Goal: Navigation & Orientation: Find specific page/section

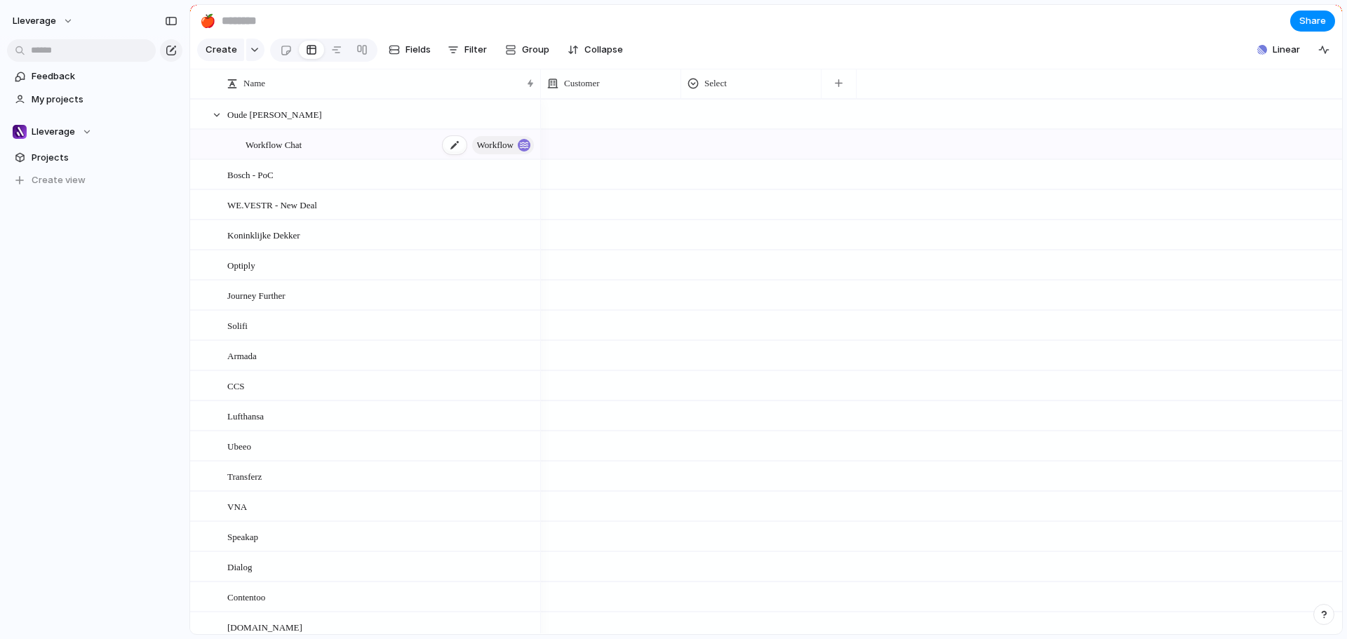
click at [289, 152] on span "Workflow Chat" at bounding box center [274, 144] width 56 height 16
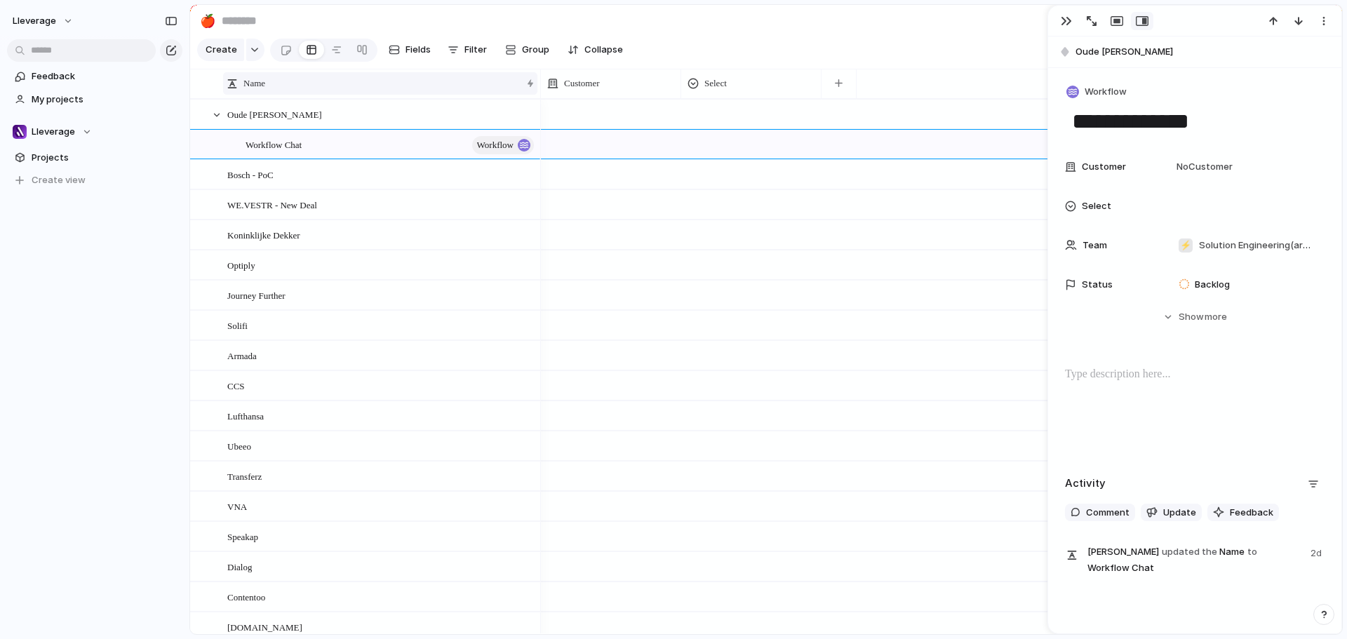
click at [339, 91] on div "Name" at bounding box center [374, 83] width 295 height 14
click at [143, 230] on div "Sort ascending Sort descending" at bounding box center [673, 319] width 1347 height 639
click at [83, 132] on div "Lleverage" at bounding box center [52, 132] width 79 height 14
click at [69, 340] on div "Lleverage ⚡ Solution Engineering Create new team" at bounding box center [673, 319] width 1347 height 639
click at [348, 189] on div "Bosch - PoC" at bounding box center [381, 175] width 309 height 29
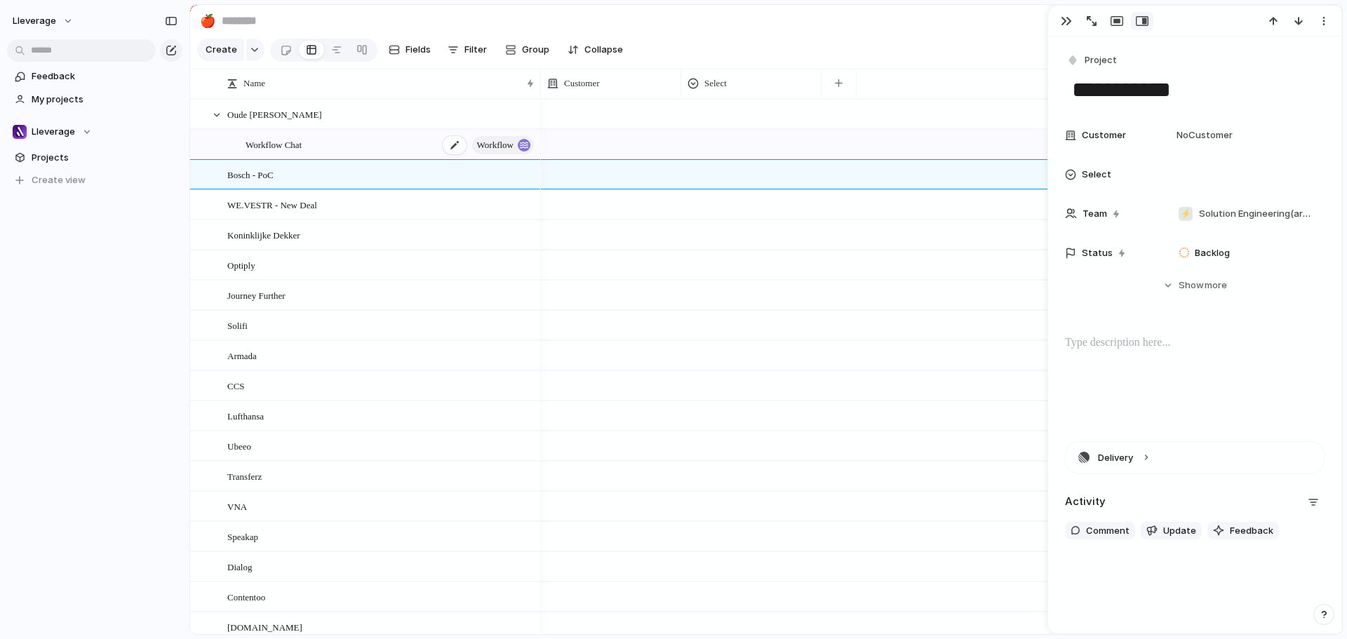
click at [346, 154] on div "Workflow Chat Workflow" at bounding box center [391, 145] width 291 height 29
type textarea "**********"
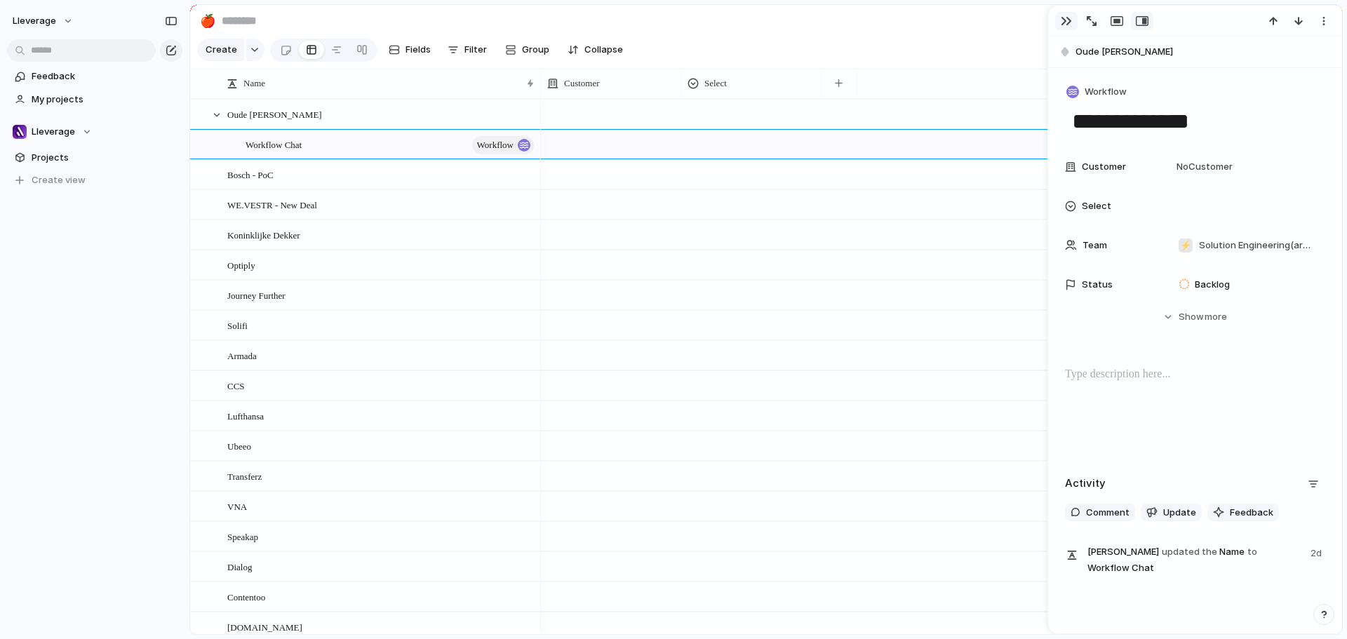
click at [1062, 20] on div "button" at bounding box center [1066, 20] width 11 height 11
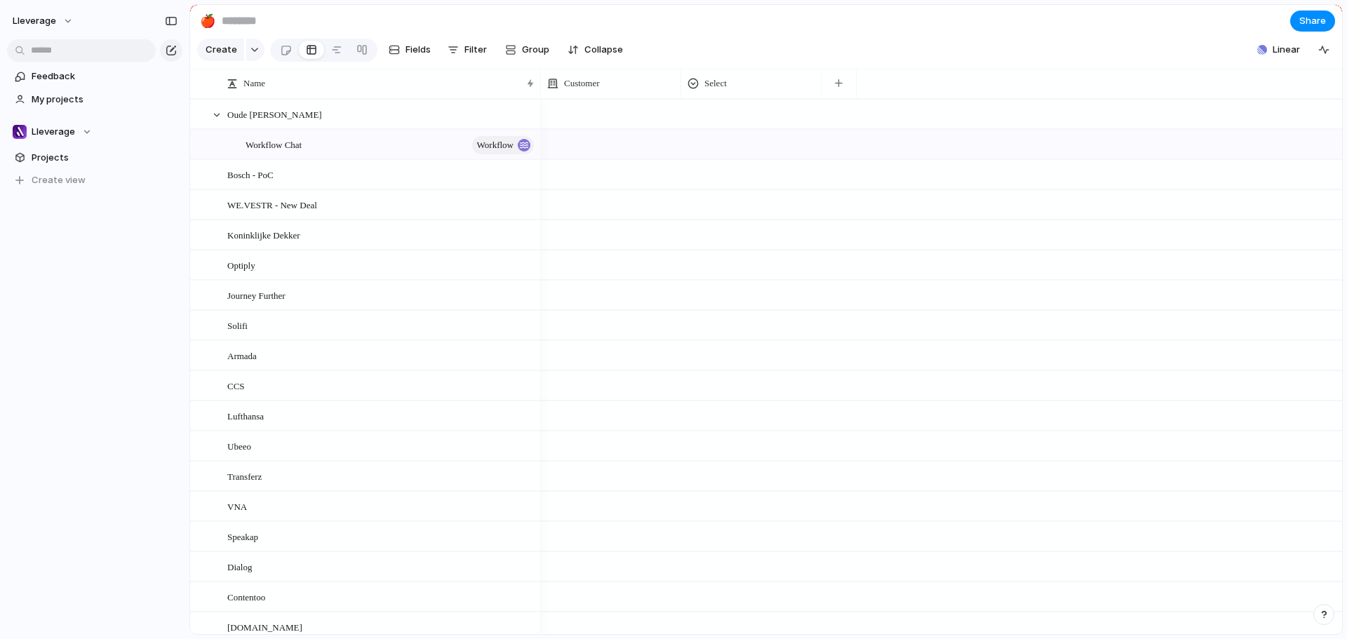
click at [1030, 35] on section "🍎 Share" at bounding box center [766, 21] width 1152 height 32
click at [83, 131] on div "Lleverage" at bounding box center [52, 132] width 79 height 14
click at [73, 214] on span "Solution Engineering" at bounding box center [89, 213] width 91 height 14
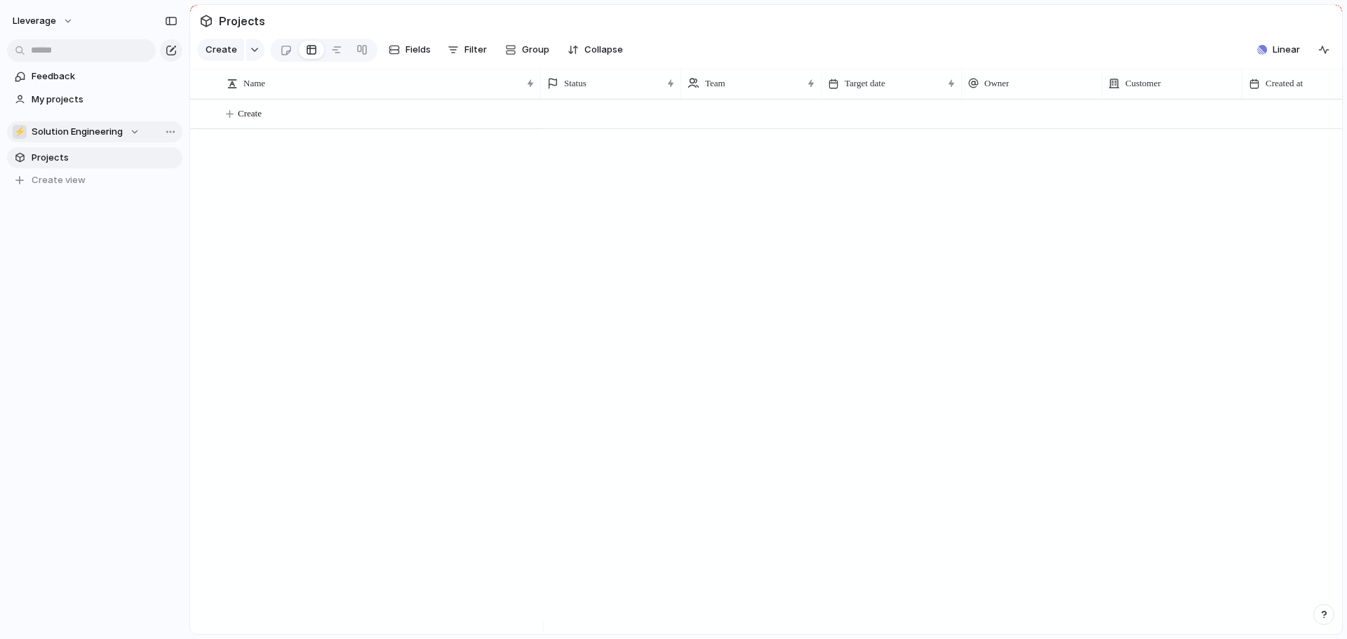
click at [72, 128] on span "Solution Engineering" at bounding box center [77, 132] width 91 height 14
click at [67, 184] on span "Lleverage" at bounding box center [66, 189] width 44 height 14
click at [64, 101] on span "My projects" at bounding box center [105, 100] width 146 height 14
click at [62, 159] on span "Projects" at bounding box center [105, 158] width 146 height 14
click at [67, 136] on span "Lleverage" at bounding box center [54, 132] width 44 height 14
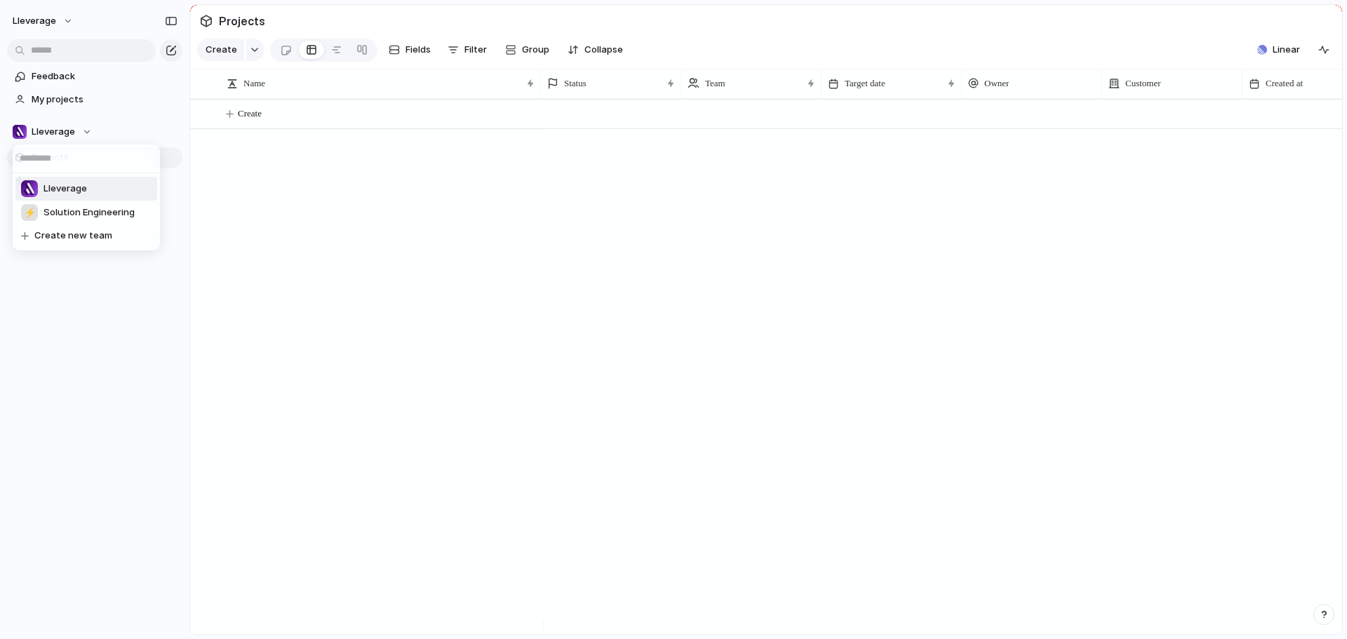
click at [61, 206] on span "Solution Engineering" at bounding box center [89, 213] width 91 height 14
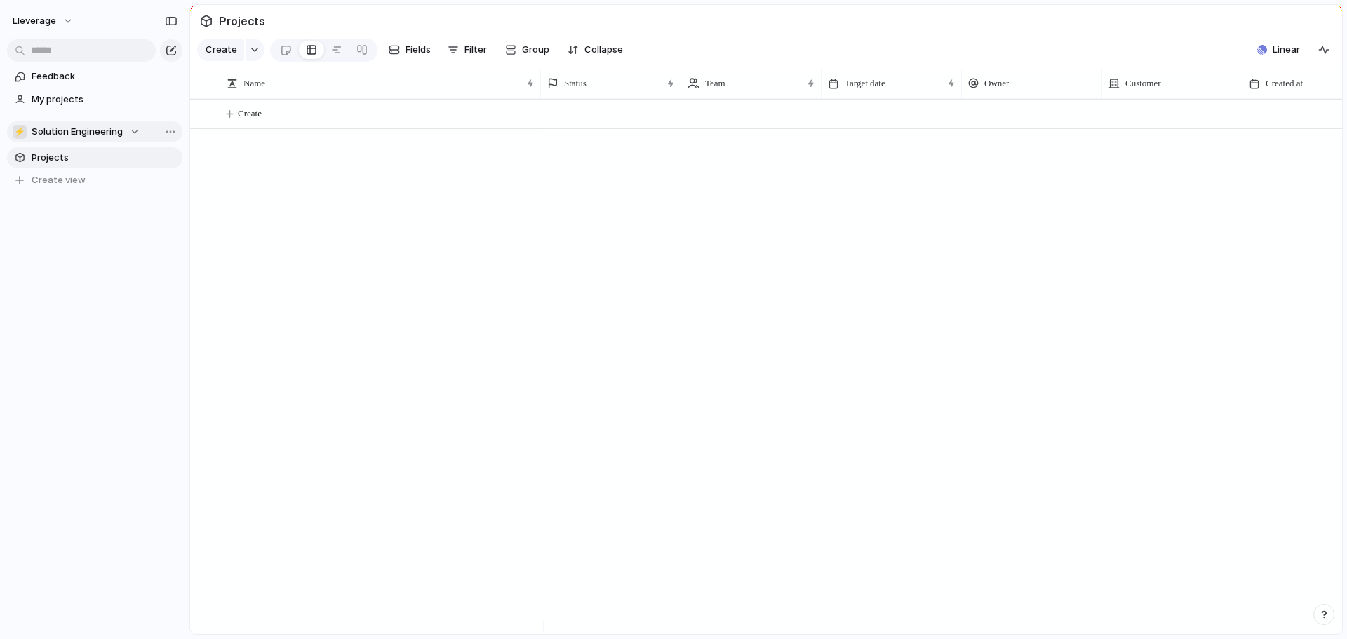
click at [78, 130] on span "Solution Engineering" at bounding box center [77, 132] width 91 height 14
click at [67, 187] on span "Lleverage" at bounding box center [66, 189] width 44 height 14
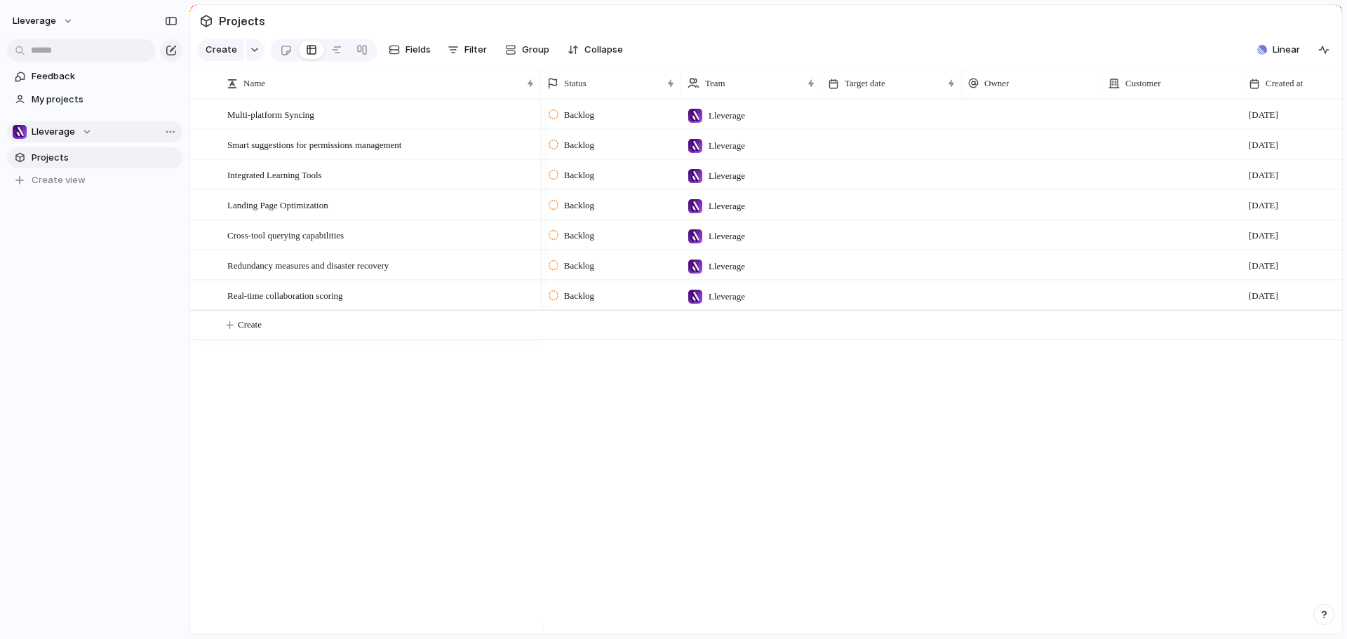
click at [58, 133] on span "Lleverage" at bounding box center [54, 132] width 44 height 14
click at [65, 216] on span "Solution Engineering" at bounding box center [89, 213] width 91 height 14
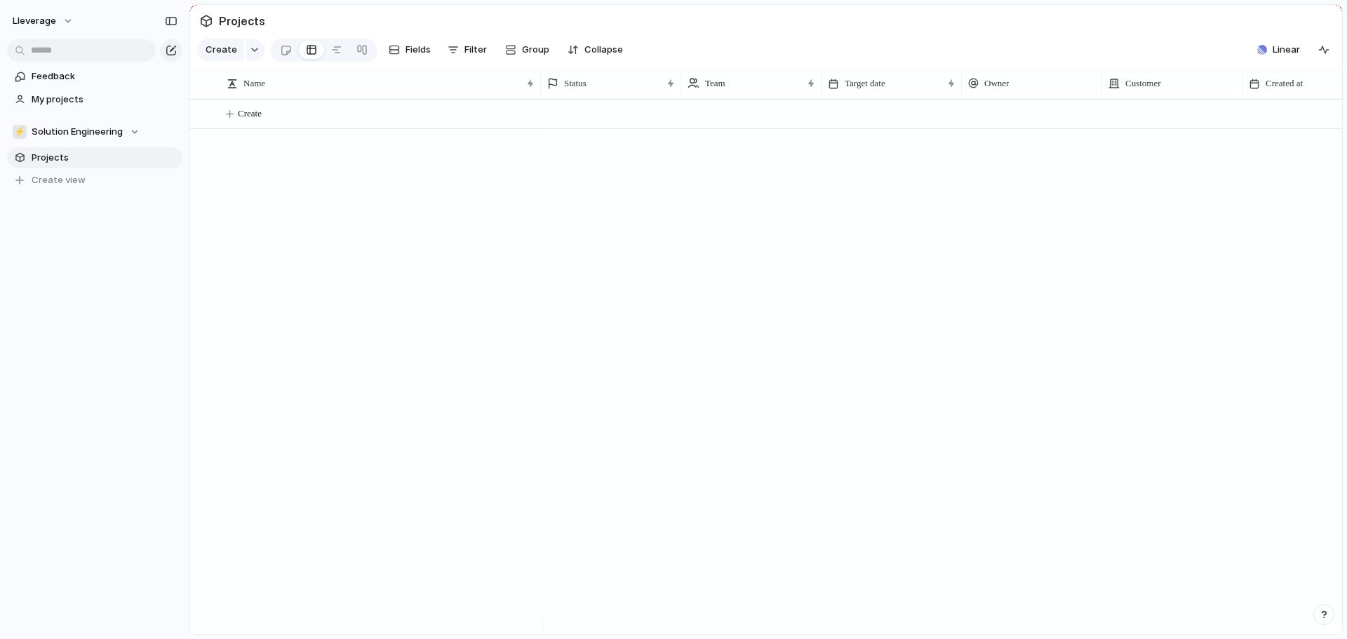
click at [180, 131] on section "⚡ Solution Engineering Projects To pick up a draggable item, press the space ba…" at bounding box center [94, 150] width 189 height 81
click at [119, 220] on div "Team settings Copy link Add members" at bounding box center [673, 319] width 1347 height 639
click at [54, 265] on div "Feedback My projects ⚡ Solution Engineering Projects To pick up a draggable ite…" at bounding box center [94, 152] width 189 height 305
